Goal: Information Seeking & Learning: Find specific fact

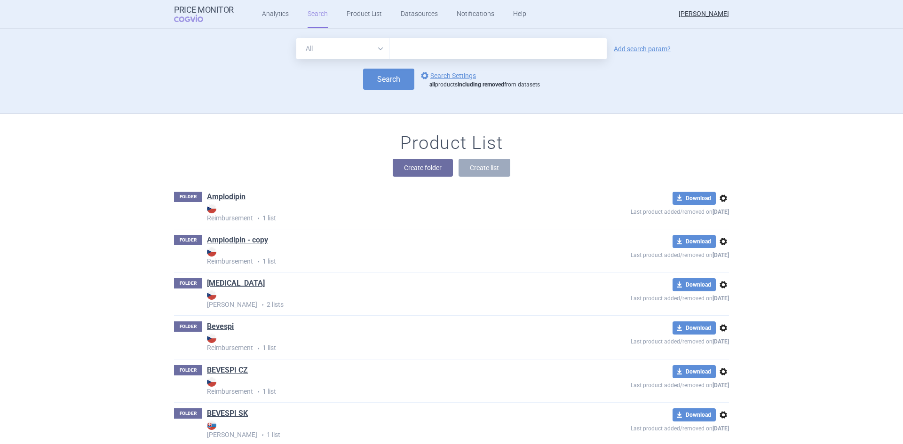
drag, startPoint x: 0, startPoint y: 0, endPoint x: 406, endPoint y: 47, distance: 408.5
click at [403, 47] on input "text" at bounding box center [497, 48] width 217 height 21
type input "truqap"
click at [388, 76] on button "Search" at bounding box center [388, 79] width 51 height 21
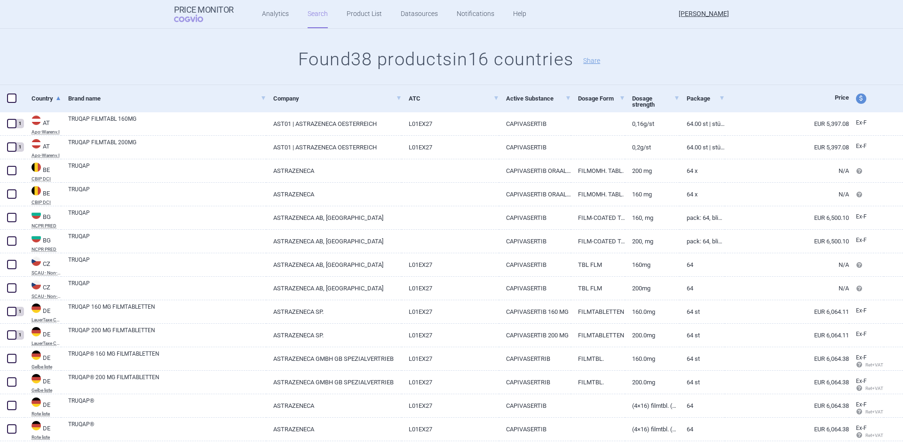
scroll to position [94, 0]
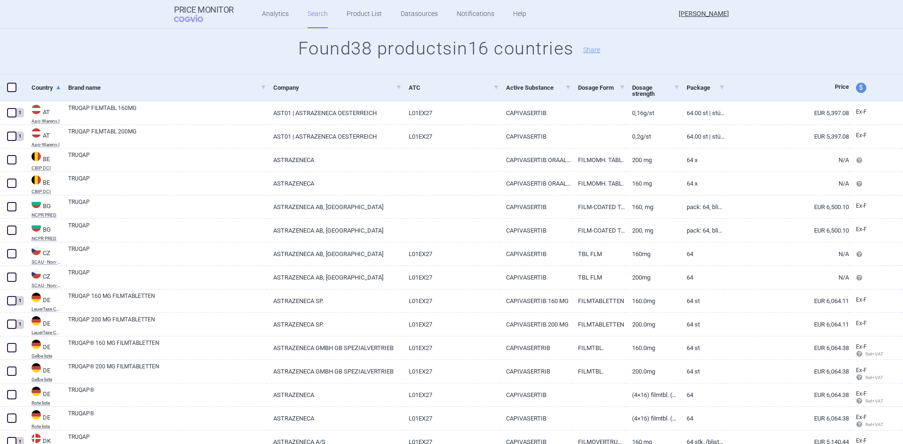
click at [13, 206] on span at bounding box center [11, 206] width 9 height 9
checkbox input "true"
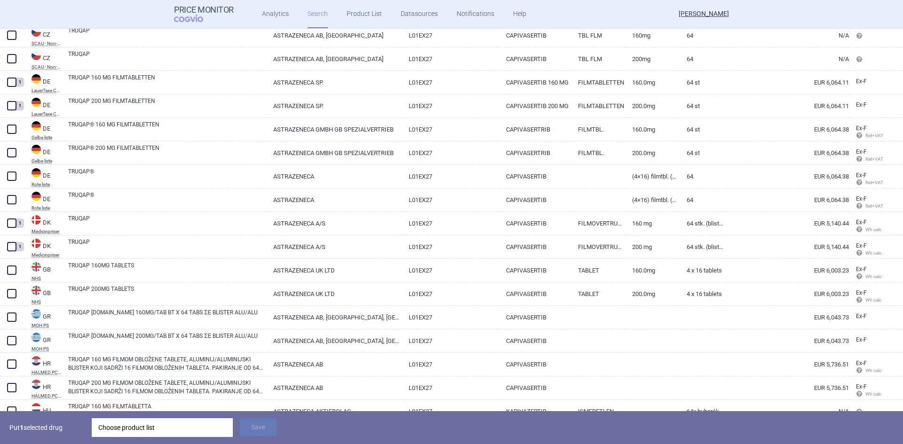
scroll to position [329, 0]
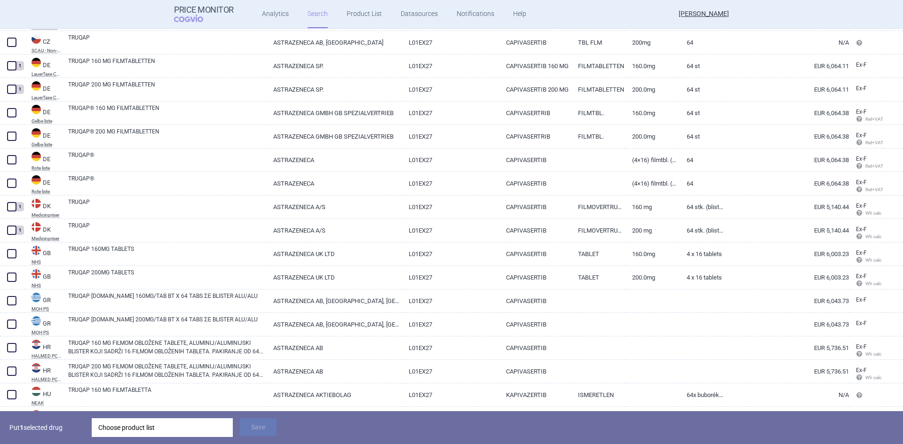
click at [12, 300] on span at bounding box center [11, 300] width 9 height 9
checkbox input "true"
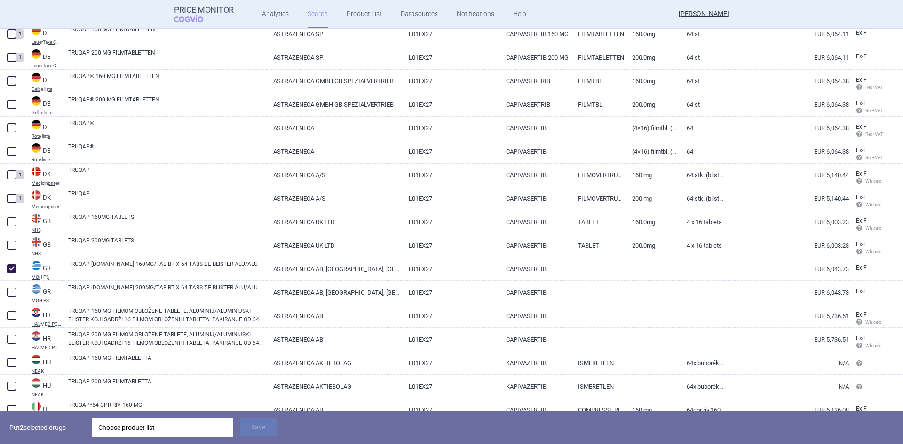
scroll to position [376, 0]
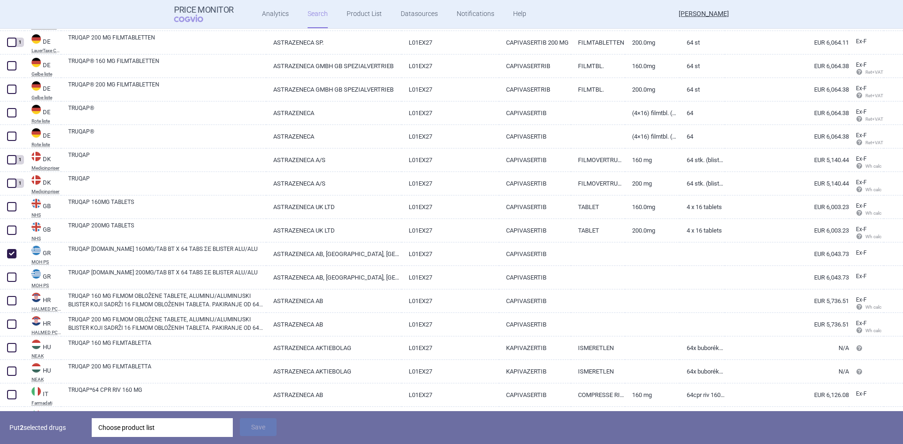
click at [14, 300] on span at bounding box center [11, 300] width 9 height 9
checkbox input "true"
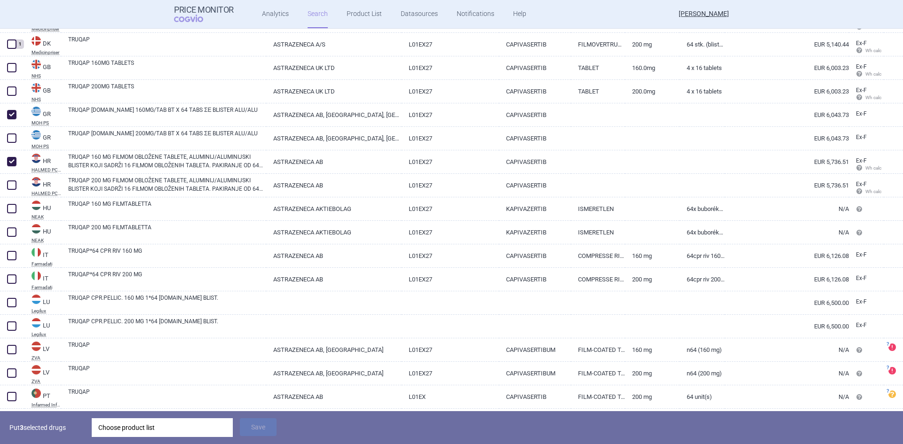
scroll to position [517, 0]
click at [16, 255] on span at bounding box center [11, 253] width 9 height 9
checkbox input "true"
click at [16, 300] on span at bounding box center [11, 300] width 9 height 9
checkbox input "true"
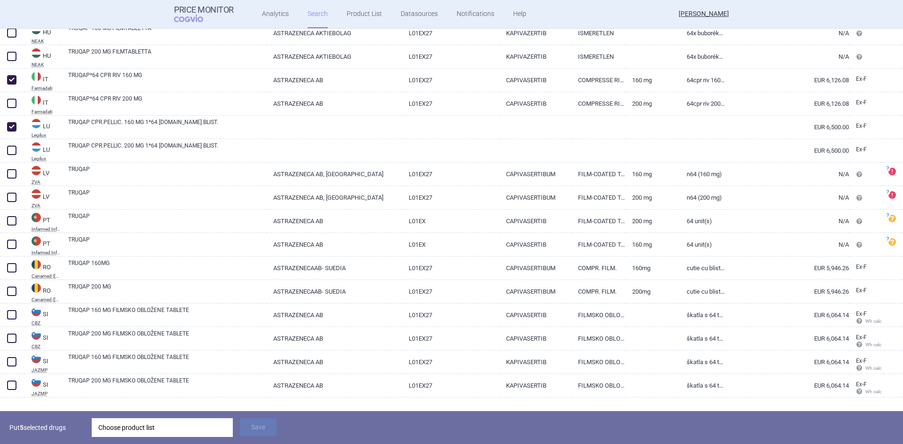
scroll to position [708, 0]
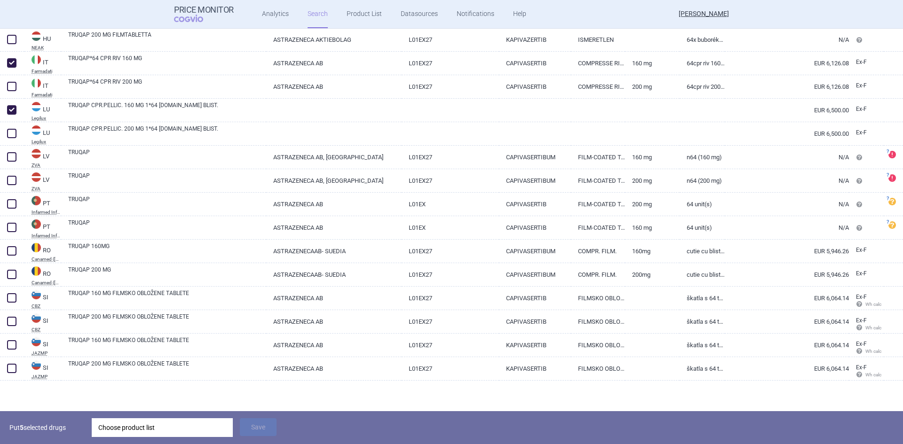
click at [16, 345] on span at bounding box center [12, 345] width 14 height 14
checkbox input "true"
click at [165, 427] on div "Choose product list" at bounding box center [162, 427] width 128 height 19
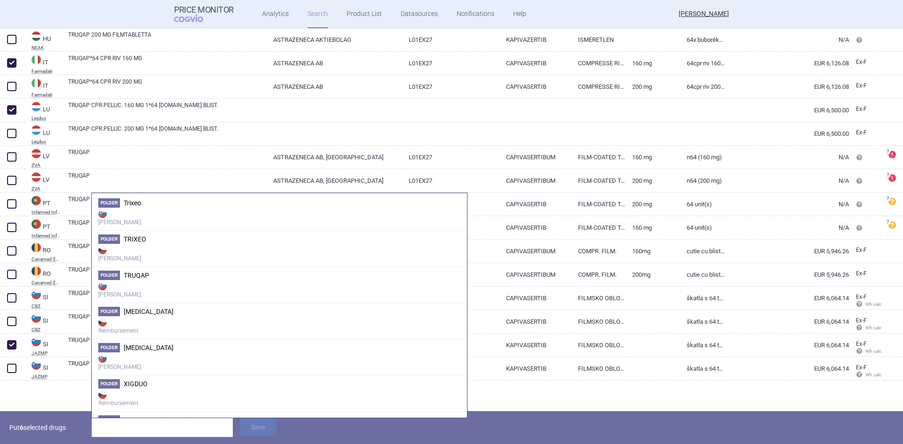
scroll to position [3950, 0]
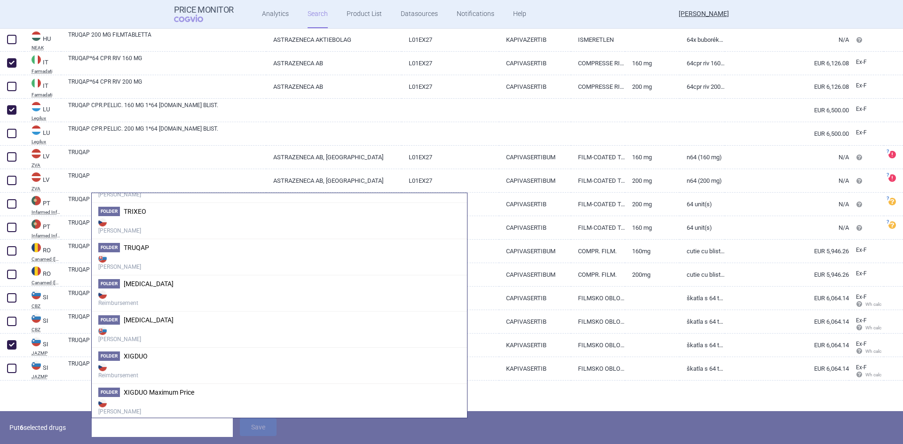
click at [152, 257] on strong "[PERSON_NAME]" at bounding box center [279, 262] width 362 height 19
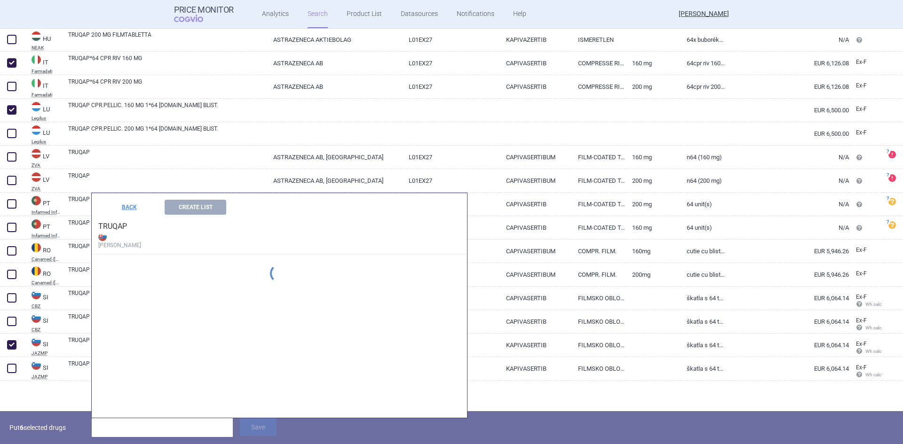
scroll to position [3127, 0]
click at [156, 265] on span "TRUQAP 160MG" at bounding box center [148, 264] width 48 height 8
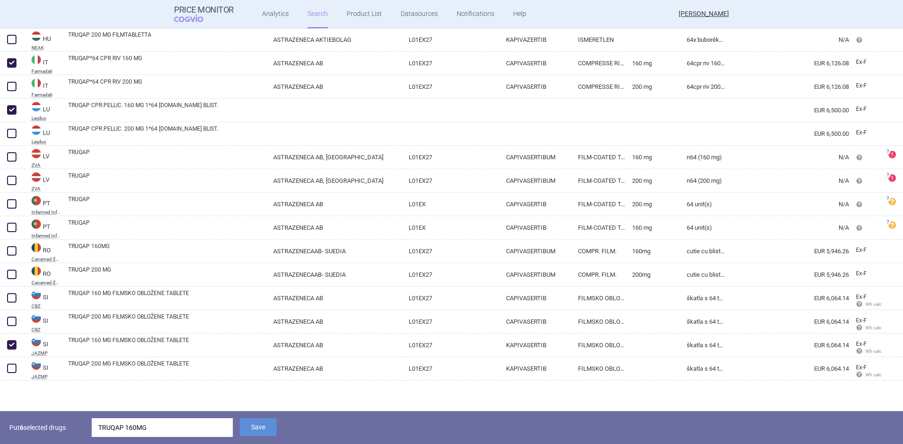
click at [261, 423] on button "Save" at bounding box center [258, 427] width 37 height 18
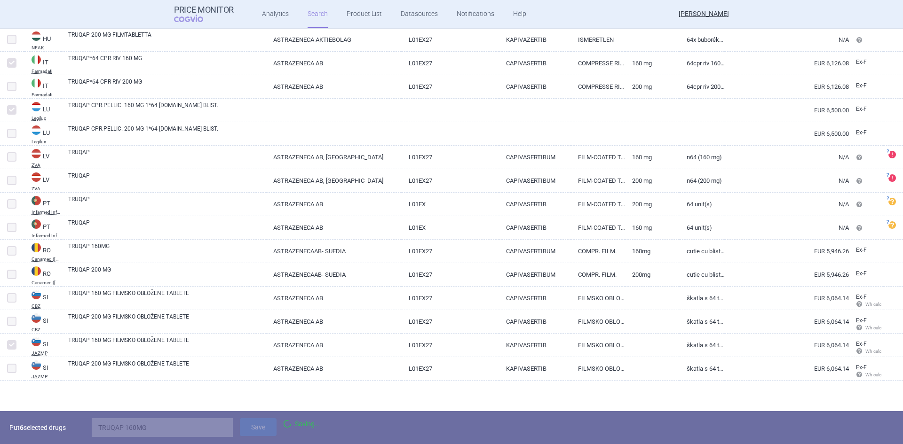
scroll to position [675, 0]
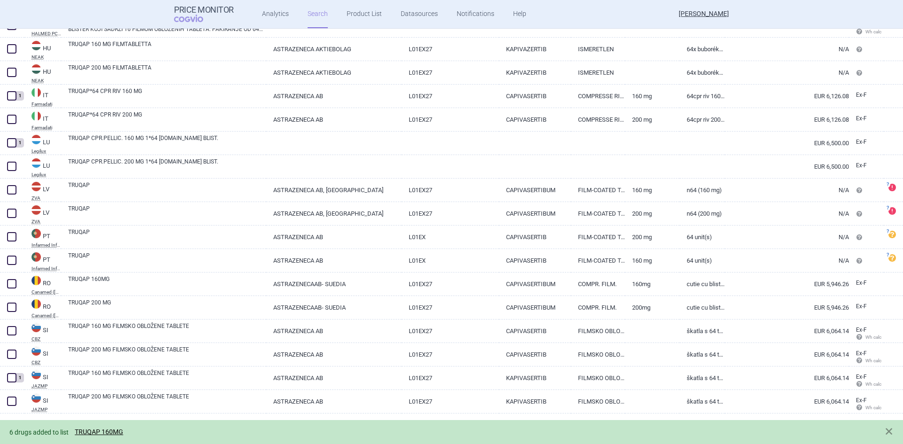
click at [107, 431] on link "TRUQAP 160MG" at bounding box center [99, 432] width 48 height 8
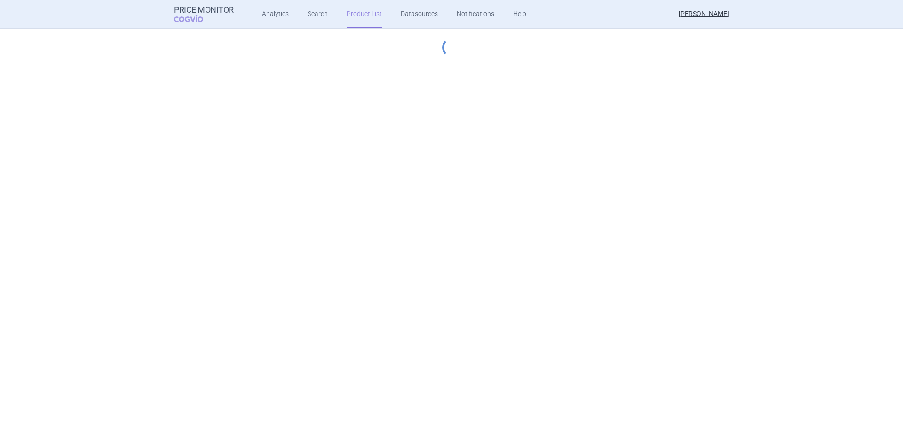
select select "[DATE]"
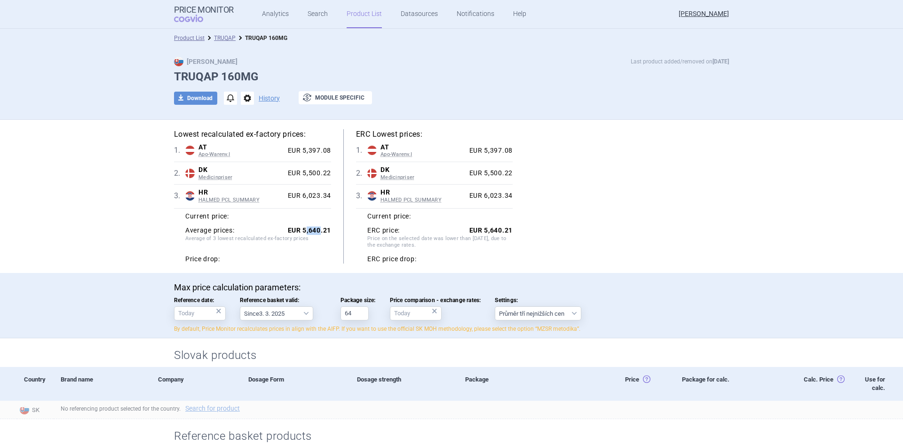
drag, startPoint x: 302, startPoint y: 229, endPoint x: 315, endPoint y: 231, distance: 13.3
click at [315, 231] on strong "EUR 5,640.21" at bounding box center [309, 231] width 43 height 8
click at [524, 66] on div "Max Price Last product added/removed on [DATE] TRUQAP 160MG download Download n…" at bounding box center [451, 86] width 592 height 58
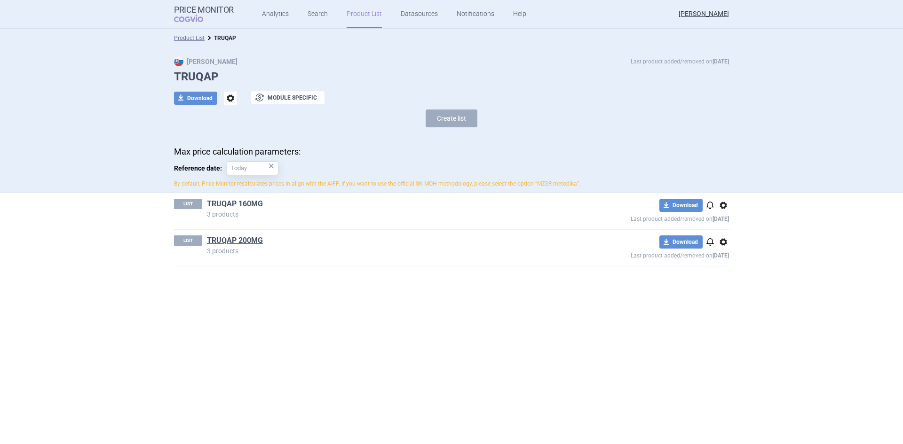
click at [255, 243] on link "TRUQAP 200MG" at bounding box center [235, 241] width 56 height 10
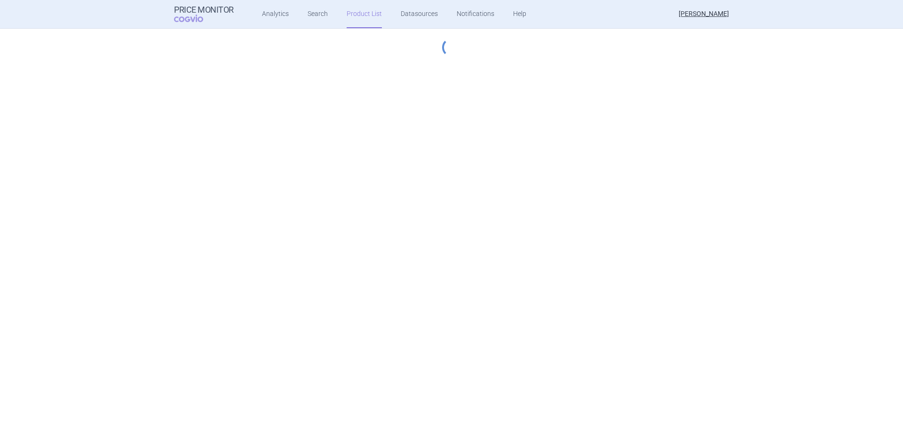
select select "[DATE]"
